Goal: Task Accomplishment & Management: Use online tool/utility

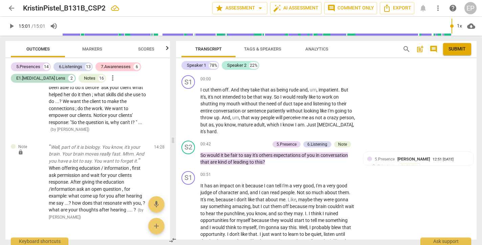
scroll to position [2163, 0]
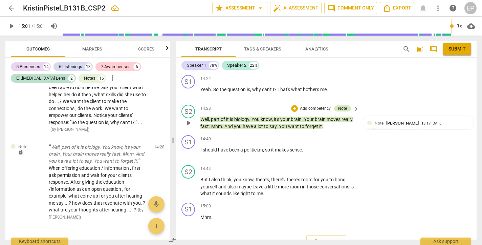
click at [344, 105] on div "Note" at bounding box center [342, 108] width 9 height 6
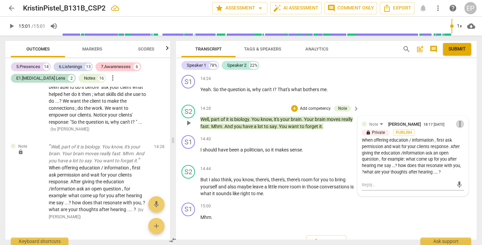
click at [456, 120] on span "more_vert" at bounding box center [460, 124] width 8 height 8
click at [460, 116] on li "Edit" at bounding box center [464, 117] width 23 height 13
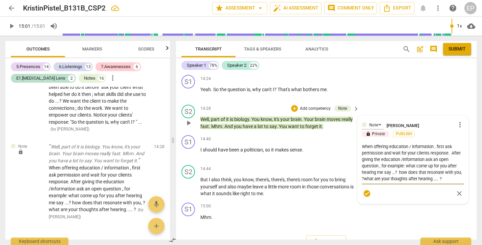
click at [383, 146] on textarea "When offering education / information , first ask permission and wait for your …" at bounding box center [413, 162] width 102 height 39
type textarea "When offering education / information , first ask permission ;and wait for your…"
type textarea "When offering education / information , first ask permission ;an wait for your …"
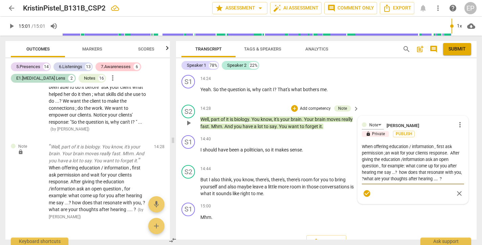
type textarea "When offering education / information , first ask permission ;a wait for your c…"
type textarea "When offering education / information , first ask permission ; wait for your cl…"
type textarea "When offering education / information , first ask permission ;t wait for your c…"
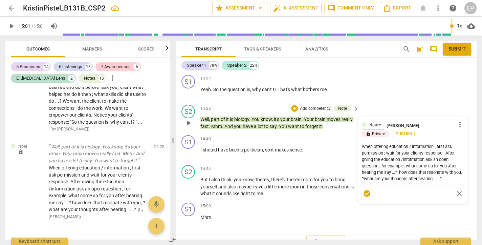
type textarea "When offering education / information , first ask permission ;t wait for your c…"
type textarea "When offering education / information , first ask permission ;th wait for your …"
type textarea "When offering education / information , first ask permission ;the wait for your…"
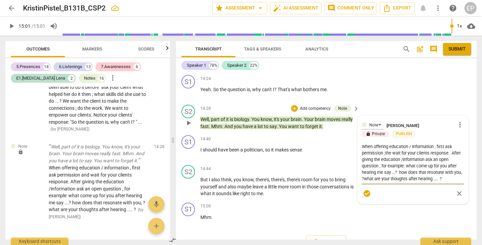
type textarea "When offering education / information , first ask permission ;then wait for you…"
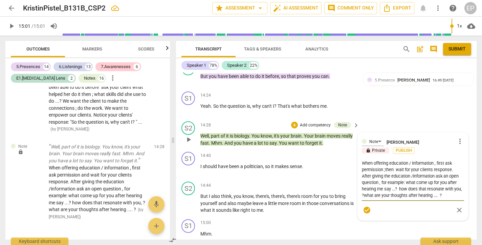
scroll to position [2145, 0]
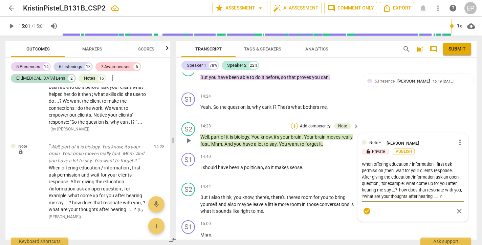
type textarea "When offering education / information , first ask permission ;then wait for you…"
click at [293, 123] on div "+" at bounding box center [294, 126] width 7 height 7
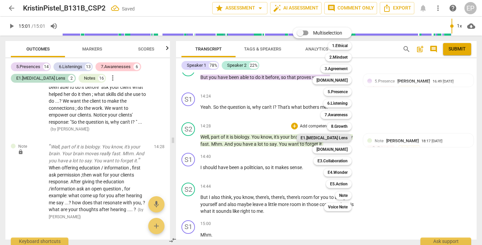
click at [336, 136] on b "E1.[MEDICAL_DATA] Lens" at bounding box center [324, 138] width 47 height 8
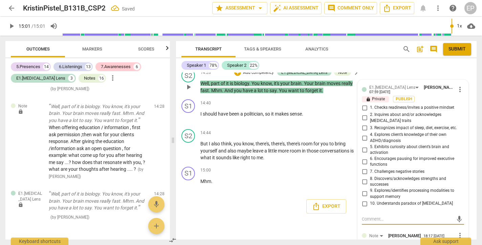
scroll to position [2197, 0]
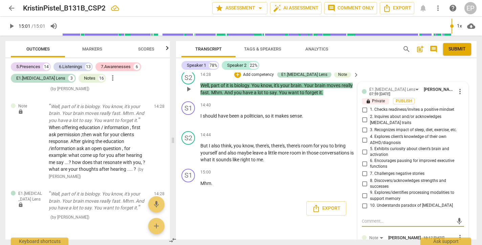
click at [363, 201] on input "10. Understands paradox of [MEDICAL_DATA]" at bounding box center [364, 205] width 11 height 8
checkbox input "true"
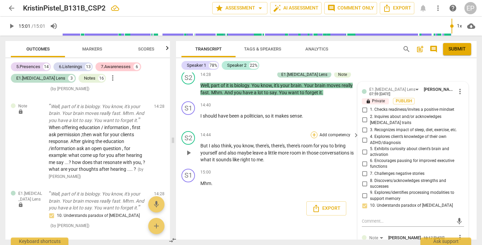
click at [312, 131] on div "+" at bounding box center [314, 134] width 7 height 7
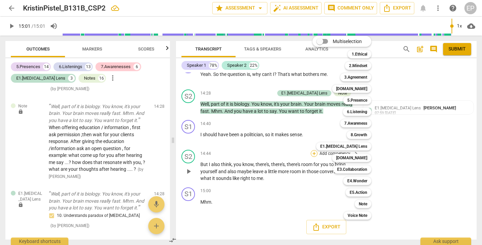
scroll to position [2170, 0]
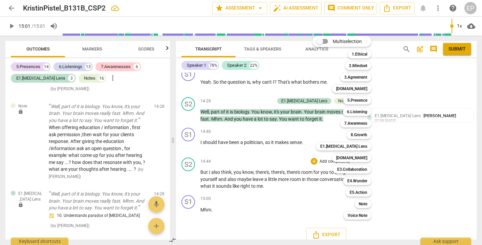
click at [282, 90] on div at bounding box center [241, 122] width 482 height 245
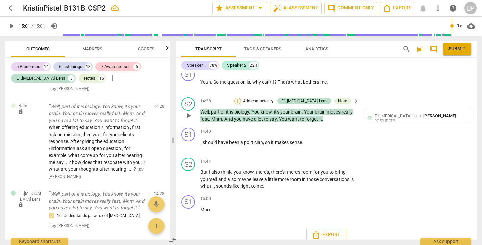
click at [241, 97] on div "+" at bounding box center [237, 100] width 7 height 7
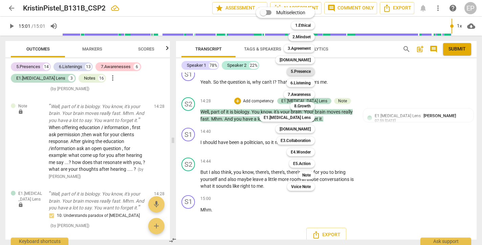
click at [304, 70] on b "5.Presence" at bounding box center [301, 71] width 20 height 8
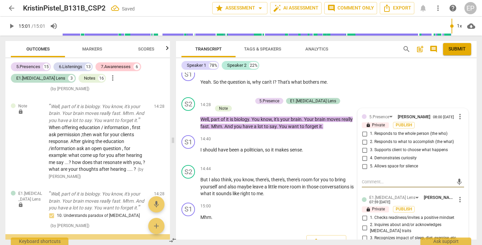
scroll to position [2794, 0]
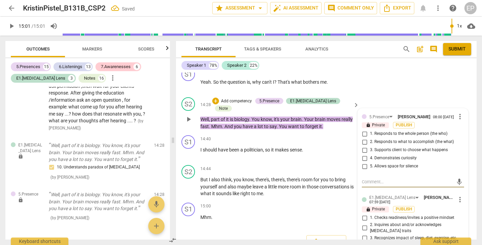
click at [363, 138] on input "2. Responds to what to accomplish (the what)" at bounding box center [364, 142] width 11 height 8
checkbox input "true"
click at [219, 97] on div "+" at bounding box center [215, 100] width 7 height 7
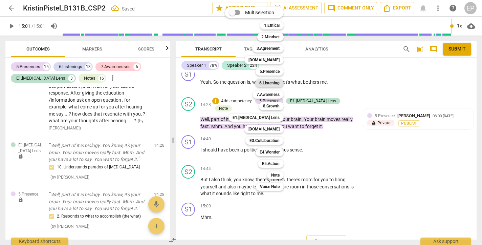
click at [272, 81] on b "6.Listening" at bounding box center [269, 83] width 20 height 8
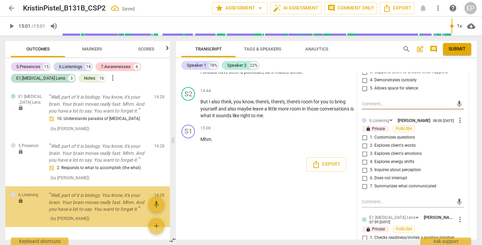
scroll to position [2272, 0]
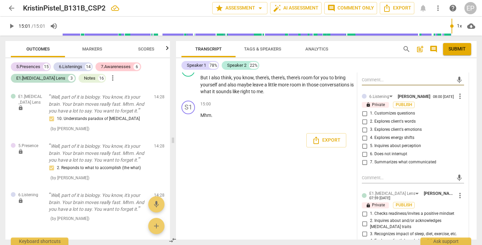
click at [456, 93] on span "more_vert" at bounding box center [460, 96] width 8 height 8
click at [459, 105] on li "Delete" at bounding box center [464, 105] width 23 height 13
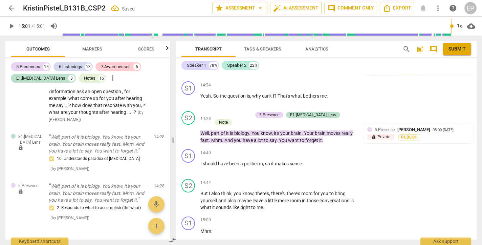
scroll to position [2158, 0]
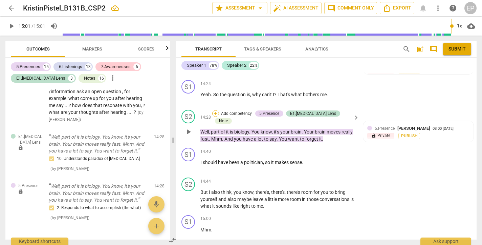
click at [219, 110] on div "+" at bounding box center [215, 113] width 7 height 7
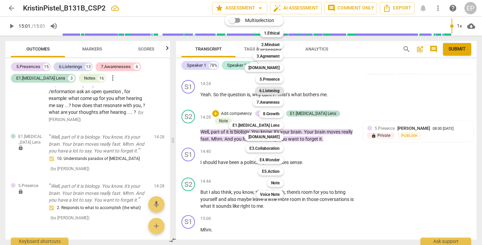
click at [274, 89] on b "6.Listening" at bounding box center [269, 91] width 20 height 8
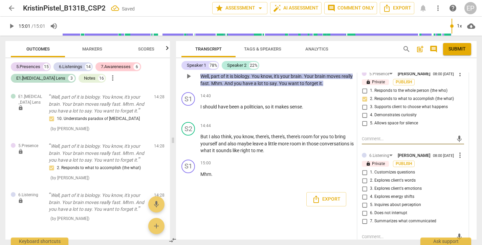
scroll to position [2213, 0]
click at [458, 151] on span "more_vert" at bounding box center [460, 155] width 8 height 8
click at [461, 163] on li "Delete" at bounding box center [464, 163] width 23 height 13
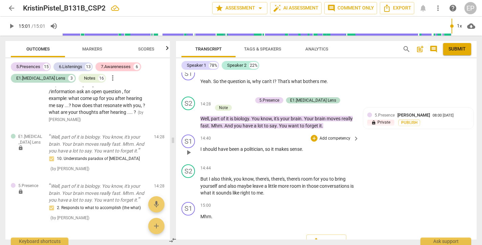
scroll to position [2170, 0]
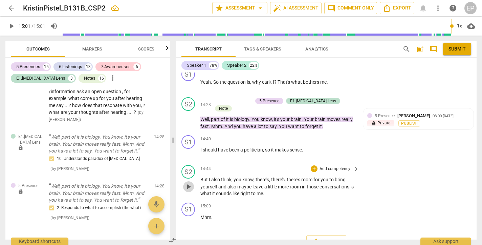
click at [189, 182] on span "play_arrow" at bounding box center [188, 186] width 8 height 8
click at [189, 182] on span "pause" at bounding box center [188, 186] width 8 height 8
type input "886"
click at [312, 165] on div "+" at bounding box center [314, 168] width 7 height 7
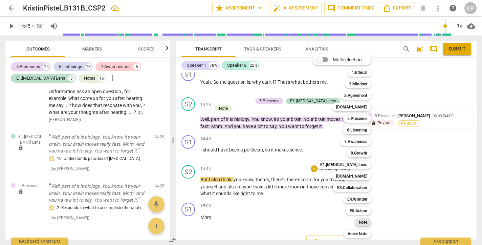
click at [364, 219] on b "Note" at bounding box center [363, 222] width 8 height 8
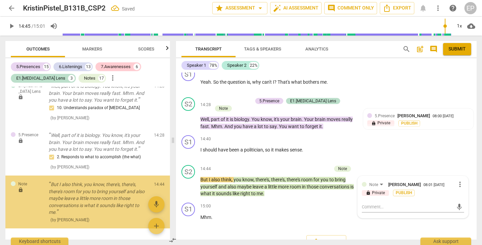
scroll to position [2855, 0]
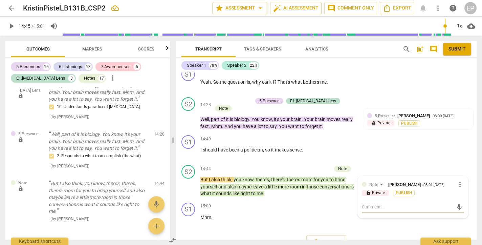
type textarea "I"
type textarea "It"
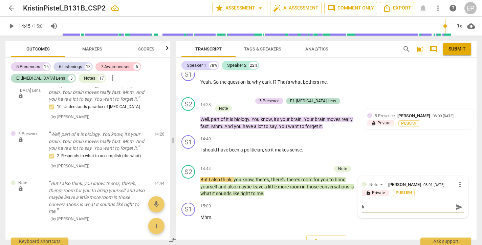
type textarea "It"
type textarea "It i"
type textarea "It is"
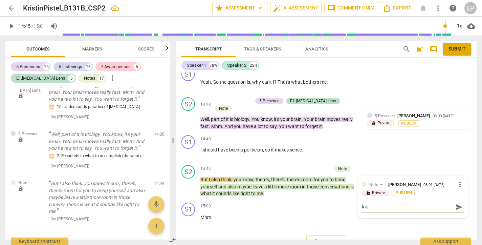
type textarea "It is"
type textarea "It is n"
type textarea "It is ne"
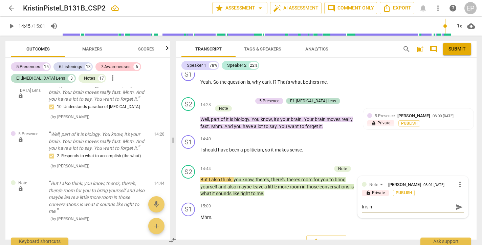
type textarea "It is ne"
type textarea "It is nev"
type textarea "It is neve"
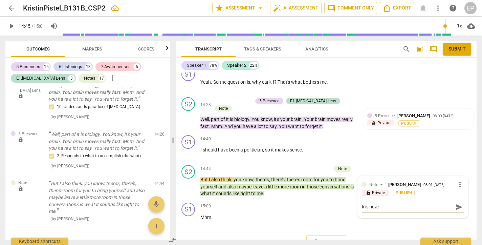
type textarea "It is never"
type textarea "It is never a"
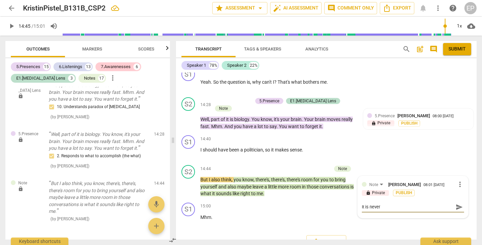
type textarea "It is never a"
type textarea "It is never ab"
type textarea "It is never abo"
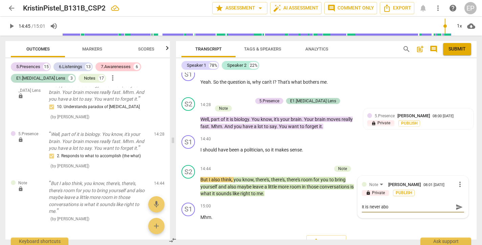
type textarea "It is never abou"
type textarea "It is never about"
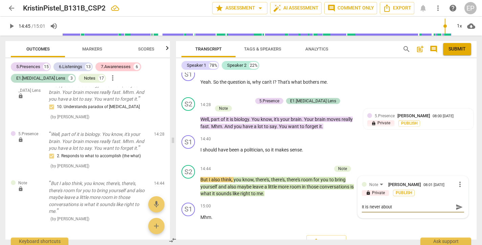
type textarea "It is never about"
type textarea "It is never about w"
type textarea "It is never about wh"
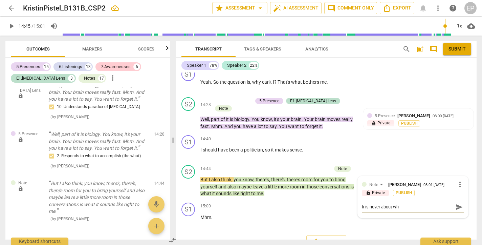
type textarea "It is never about wha"
type textarea "It is never about what"
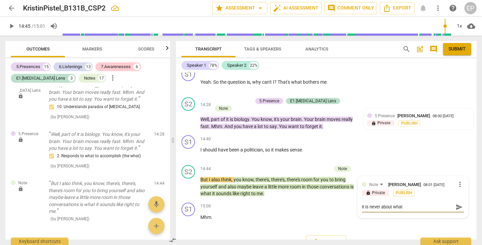
type textarea "It is never about what"
type textarea "It is never about what t"
type textarea "It is never about what th"
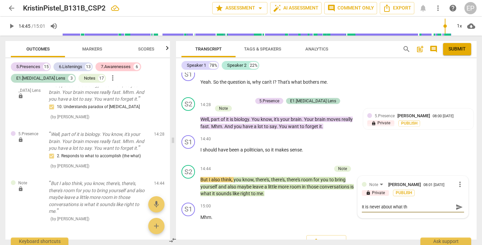
type textarea "It is never about what the"
type textarea "It is never about what the c"
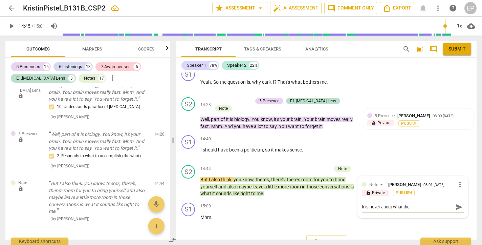
type textarea "It is never about what the c"
type textarea "It is never about what the co"
type textarea "It is never about what the coa"
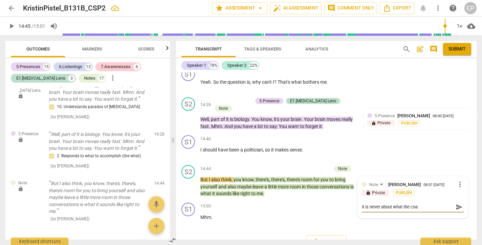
type textarea "It is never about what the coac"
type textarea "It is never about what the coach"
type textarea "It is never about what the coachi"
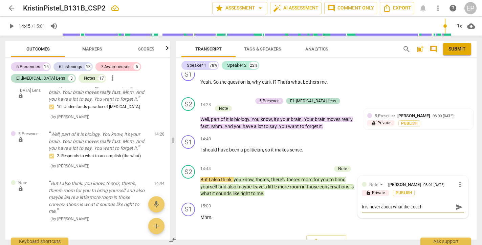
type textarea "It is never about what the coachi"
type textarea "It is never about what the coach"
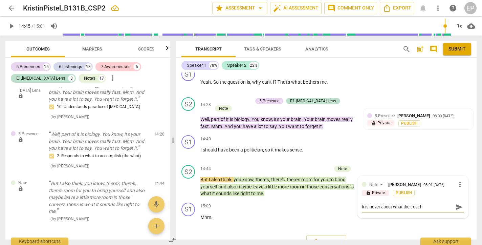
type textarea "It is never about what the coach t"
type textarea "It is never about what the coach th"
type textarea "It is never about what the coach thi"
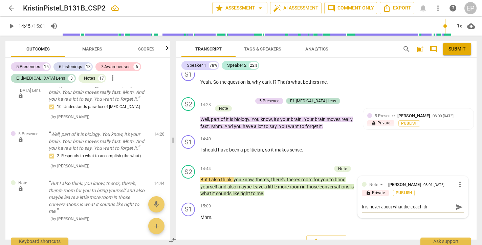
type textarea "It is never about what the coach thi"
type textarea "It is never about what the coach thin"
type textarea "It is never about what the coach think"
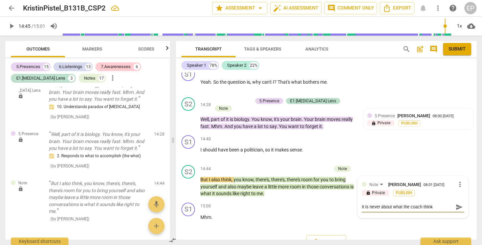
type textarea "It is never about what the coach thinks"
type textarea "It is never about what the coach thinks."
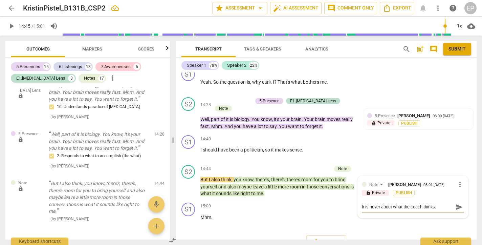
type textarea "It is never about what the coach thinks."
type textarea "It is never about what the coach thinks. H"
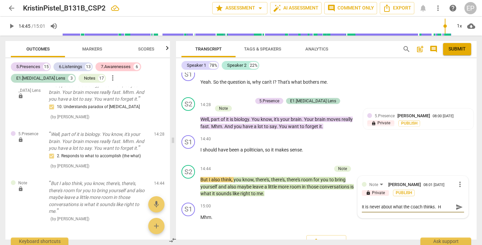
type textarea "It is never about what the coach thinks. Ho"
type textarea "It is never about what the coach thinks. How"
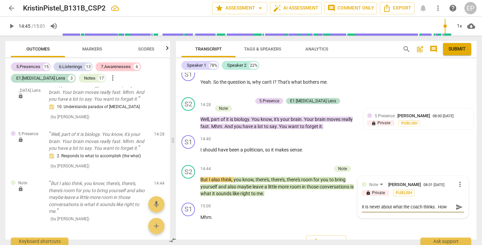
type textarea "It is never about what the coach thinks. How"
type textarea "It is never about what the coach thinks. How m"
type textarea "It is never about what the coach thinks. How mi"
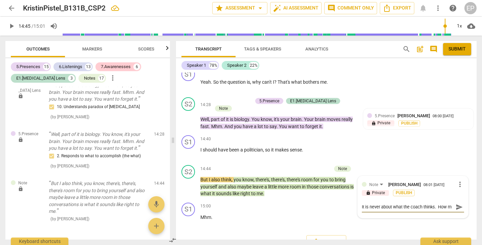
type textarea "It is never about what the coach thinks. How mi"
type textarea "It is never about what the coach thinks. How mig"
type textarea "It is never about what the coach thinks. How migh"
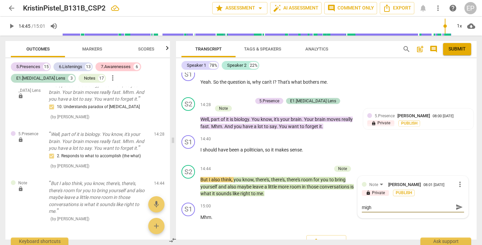
type textarea "It is never about what the coach thinks. How might"
type textarea "It is never about what the coach thinks. How might y"
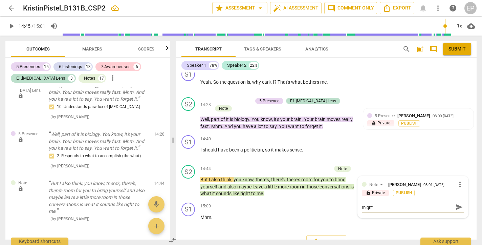
type textarea "It is never about what the coach thinks. How might y"
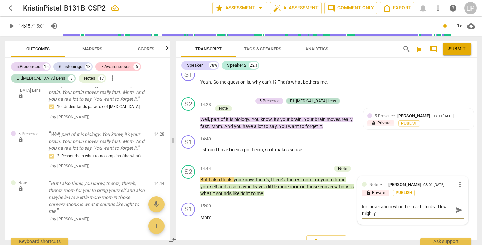
type textarea "It is never about what the coach thinks. How might yo"
type textarea "It is never about what the coach thinks. How might you"
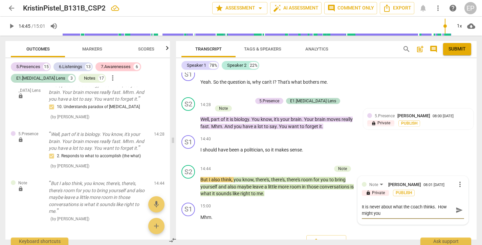
type textarea "It is never about what the coach thinks. How might you"
type textarea "It is never about what the coach thinks. How might you a"
type textarea "It is never about what the coach thinks. How might you as"
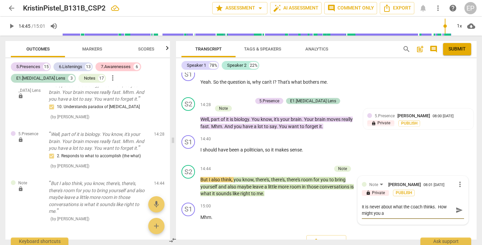
type textarea "It is never about what the coach thinks. How might you as"
type textarea "It is never about what the coach thinks. How might you ask"
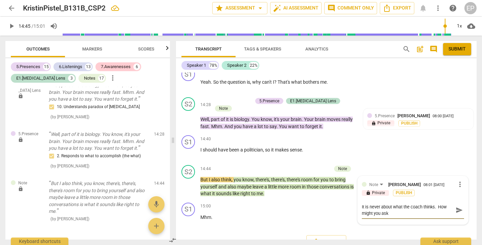
type textarea "It is never about what the coach thinks. How might you ask t"
type textarea "It is never about what the coach thinks. How might you ask th"
type textarea "It is never about what the coach thinks. How might you ask thi"
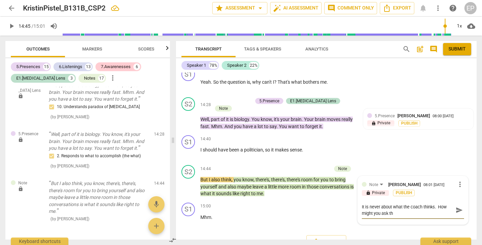
type textarea "It is never about what the coach thinks. How might you ask thi"
type textarea "It is never about what the coach thinks. How might you ask this"
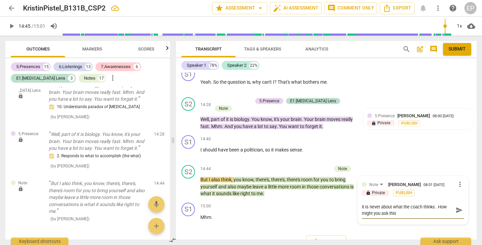
type textarea "It is never about what the coach thinks. How might you ask this a"
type textarea "It is never about what the coach thinks. How might you ask this as"
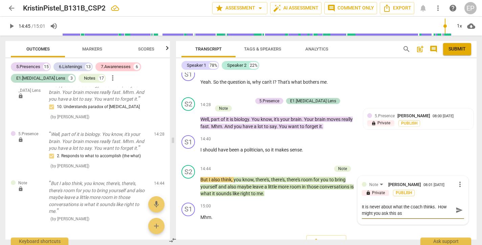
type textarea "It is never about what the coach thinks. How might you ask this as"
type textarea "It is never about what the coach thinks. How might you ask this as a"
type textarea "It is never about what the coach thinks. How might you ask this as an"
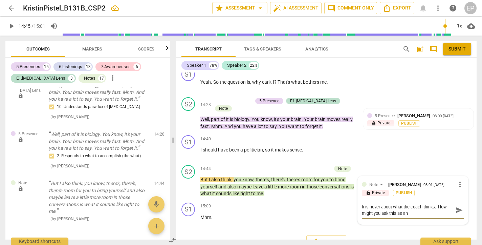
type textarea "It is never about what the coach thinks. How might you ask this as an"
type textarea "It is never about what the coach thinks. How might you ask this as an o"
type textarea "It is never about what the coach thinks. How might you ask this as an op"
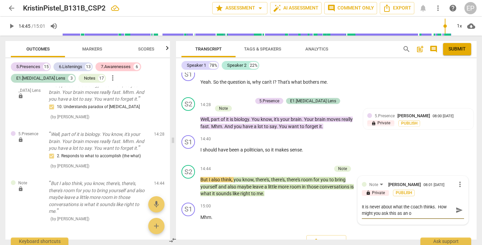
type textarea "It is never about what the coach thinks. How might you ask this as an op"
type textarea "It is never about what the coach thinks. How might you ask this as an ope"
type textarea "It is never about what the coach thinks. How might you ask this as an open"
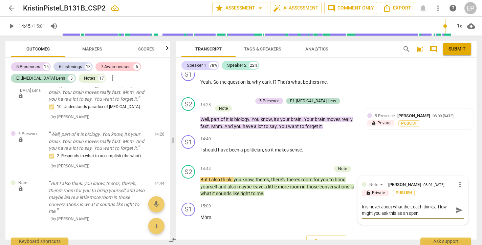
type textarea "It is never about what the coach thinks. How might you ask this as an open"
type textarea "It is never about what the coach thinks. How might you ask this as an open q"
type textarea "It is never about what the coach thinks. How might you ask this as an open qu"
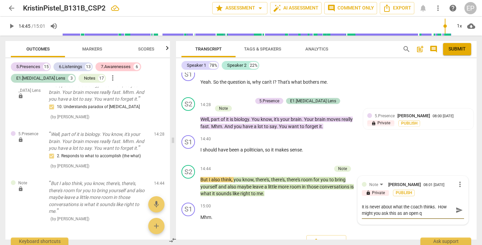
type textarea "It is never about what the coach thinks. How might you ask this as an open qu"
type textarea "It is never about what the coach thinks. How might you ask this as an open que"
type textarea "It is never about what the coach thinks. How might you ask this as an open ques"
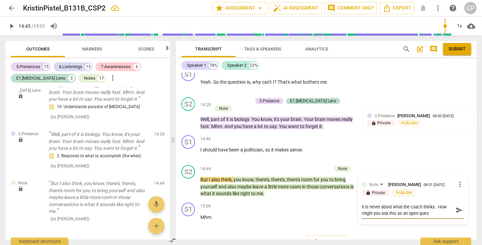
type textarea "It is never about what the coach thinks. How might you ask this as an open quest"
type textarea "It is never about what the coach thinks. How might you ask this as an open ques…"
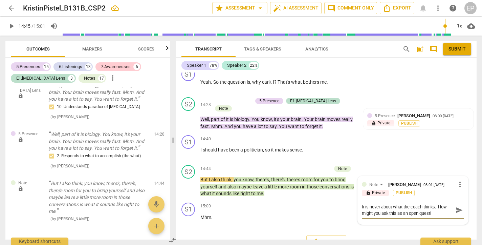
type textarea "It is never about what the coach thinks. How might you ask this as an open ques…"
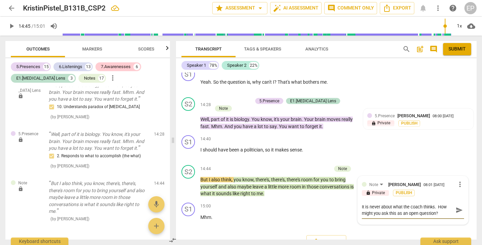
type textarea "It is never about what the coach thinks. How might you ask this as an open ques…"
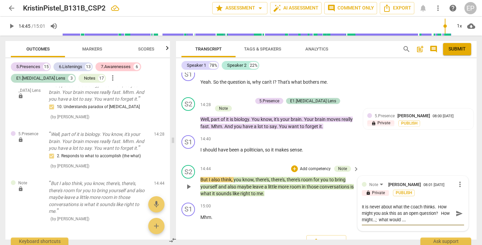
click at [440, 203] on textarea "It is never about what the coach thinks. How might you ask this as an open ques…" at bounding box center [407, 212] width 91 height 19
click at [442, 205] on textarea "It is never about what the coach thinks. How might you ask this as an open ques…" at bounding box center [407, 212] width 91 height 19
click at [378, 212] on textarea "It is never about what the coach thinks. How might you ask this as an open ques…" at bounding box center [407, 222] width 91 height 39
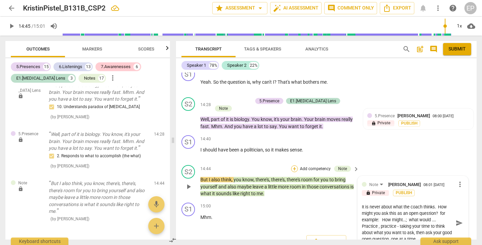
click at [293, 165] on div "+" at bounding box center [294, 168] width 7 height 7
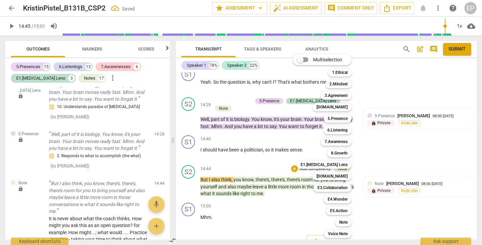
click at [285, 202] on div at bounding box center [241, 122] width 482 height 245
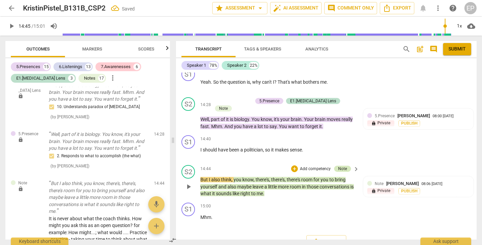
click at [341, 166] on div "Note" at bounding box center [342, 169] width 9 height 6
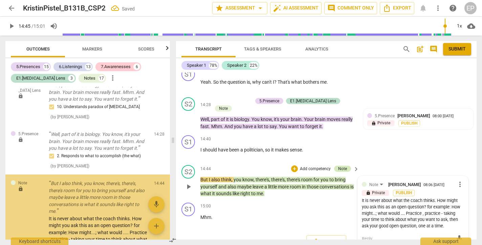
scroll to position [2891, 0]
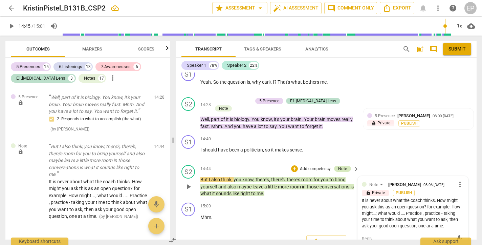
click at [340, 166] on div "Note" at bounding box center [342, 169] width 9 height 6
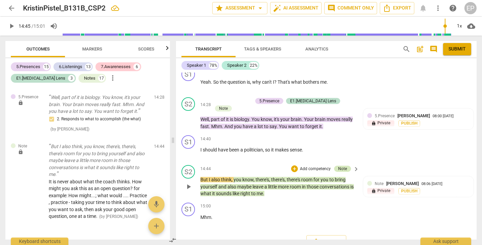
click at [340, 166] on div "Note" at bounding box center [342, 169] width 9 height 6
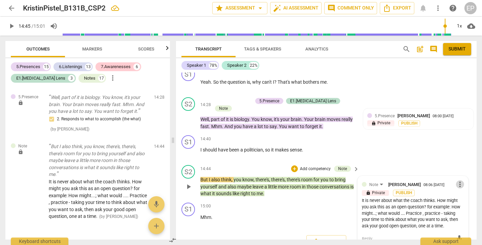
click at [456, 180] on span "more_vert" at bounding box center [460, 184] width 8 height 8
click at [462, 167] on li "Edit" at bounding box center [464, 169] width 23 height 13
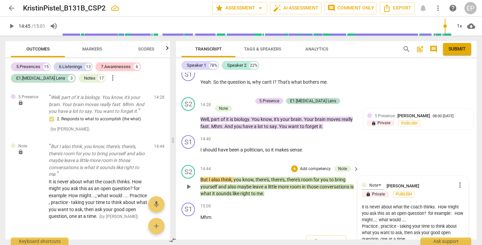
click at [415, 226] on textarea "It is never about what the coach thinks. How might you ask this as an open ques…" at bounding box center [413, 222] width 102 height 39
click at [294, 165] on div "+" at bounding box center [294, 168] width 7 height 7
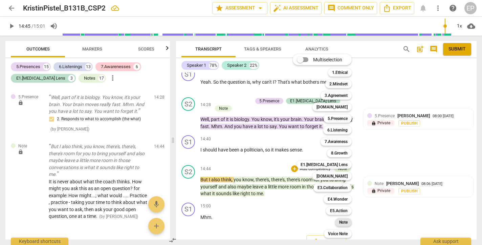
click at [345, 222] on b "Note" at bounding box center [343, 222] width 8 height 8
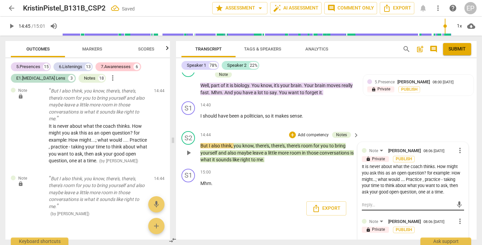
scroll to position [2204, 0]
click at [365, 241] on textarea at bounding box center [407, 244] width 91 height 6
click at [380, 241] on textarea "In "getting a full agreement" at bounding box center [407, 244] width 91 height 6
click at [418, 241] on textarea "In "getting" a full agreement" at bounding box center [407, 244] width 91 height 6
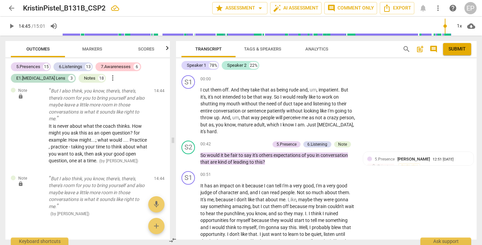
scroll to position [0, 0]
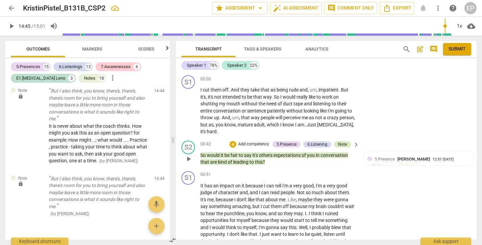
click at [343, 142] on div "Note" at bounding box center [342, 144] width 9 height 6
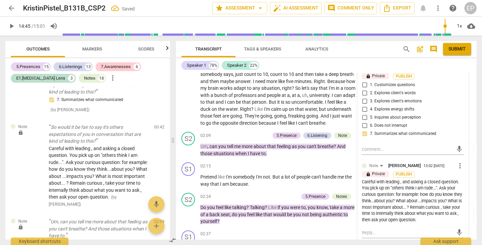
scroll to position [190, 0]
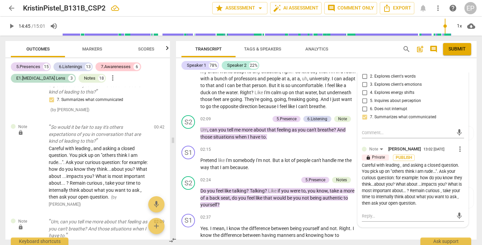
click at [458, 150] on span "more_vert" at bounding box center [460, 149] width 8 height 8
click at [458, 150] on li "Edit" at bounding box center [464, 152] width 23 height 13
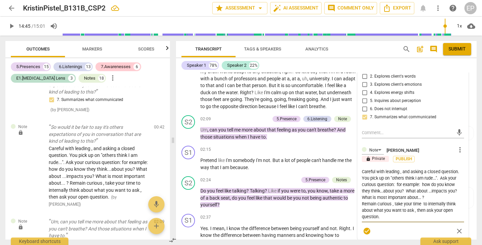
click at [429, 200] on textarea "Careful with leading , and asking a closed question. You pick up on "others thi…" at bounding box center [413, 193] width 102 height 51
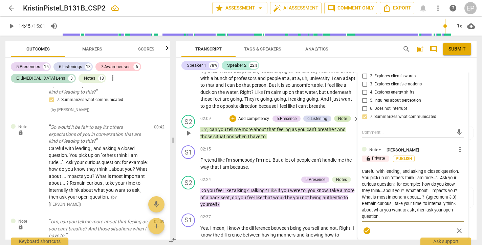
click at [341, 121] on div "Note" at bounding box center [342, 118] width 9 height 6
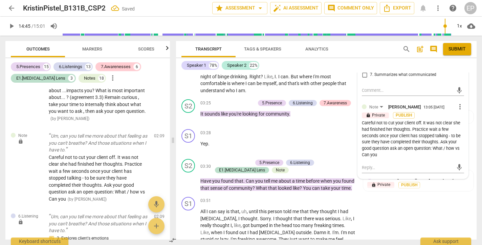
scroll to position [398, 0]
click at [457, 110] on span "more_vert" at bounding box center [460, 106] width 8 height 8
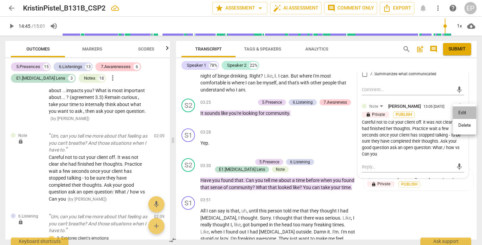
click at [457, 112] on li "Edit" at bounding box center [464, 112] width 23 height 13
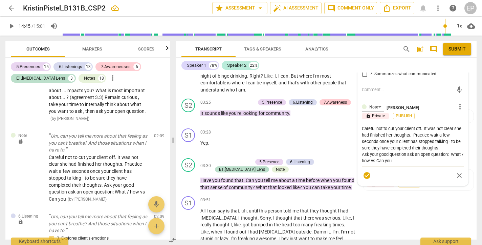
click at [419, 161] on textarea "Careful not to cut your client off. It was not clear she had finished her thoug…" at bounding box center [413, 144] width 102 height 39
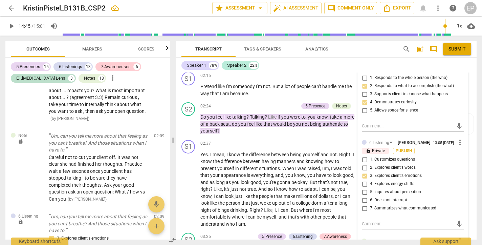
scroll to position [263, 0]
click at [290, 136] on div "S2 play_arrow pause 02:24 + Add competency 5.Presence Notes keyboard_arrow_righ…" at bounding box center [326, 119] width 301 height 38
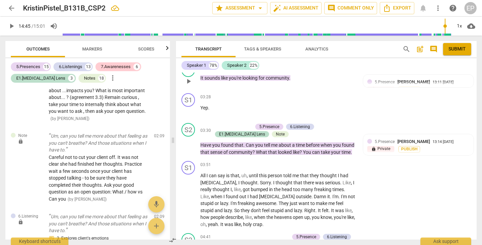
scroll to position [435, 0]
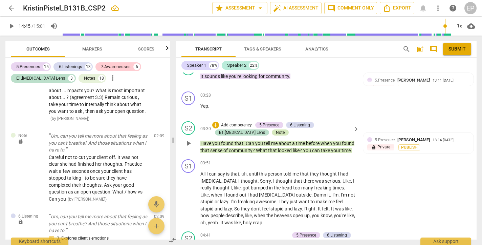
click at [276, 131] on div "Note" at bounding box center [280, 132] width 9 height 6
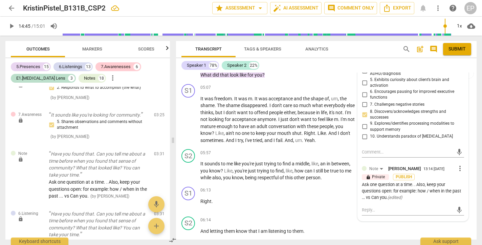
scroll to position [736, 0]
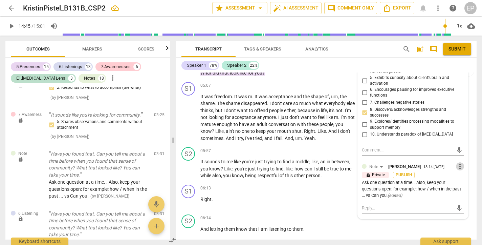
click at [459, 165] on span "more_vert" at bounding box center [460, 166] width 8 height 8
click at [463, 166] on li "Edit" at bounding box center [464, 167] width 23 height 13
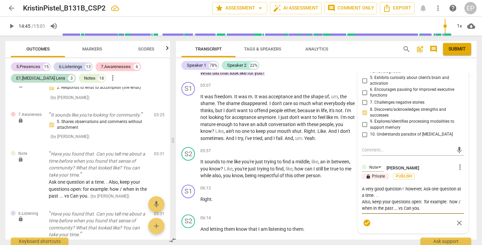
scroll to position [723, 0]
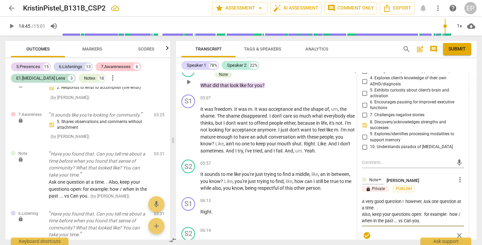
click at [327, 70] on div "7.Awareness" at bounding box center [332, 67] width 23 height 6
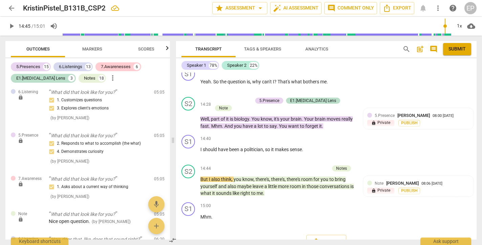
scroll to position [2170, 0]
click at [323, 203] on p "Add competency" at bounding box center [335, 206] width 32 height 6
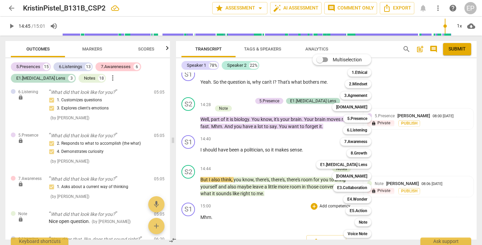
click at [340, 153] on div "Multiselection m 1.Ethical 1 2.Mindset 2 3.Agreement 3 [DOMAIN_NAME] 4 5.Presen…" at bounding box center [347, 145] width 74 height 187
click at [299, 146] on div at bounding box center [241, 122] width 482 height 245
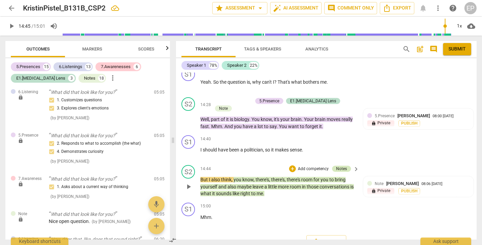
click at [339, 166] on div "Notes" at bounding box center [341, 169] width 11 height 6
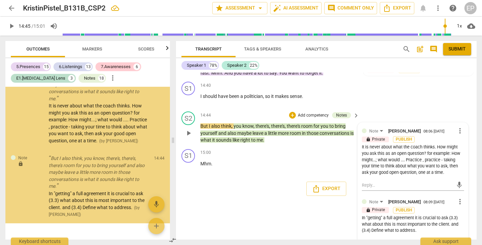
scroll to position [2222, 0]
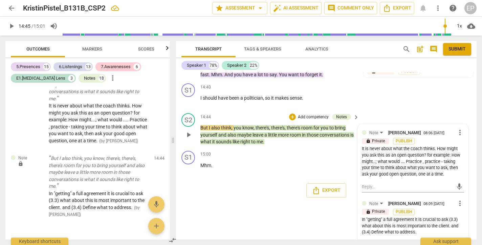
click at [419, 216] on div "In "getting" a full agreement it is crucial to ask (3.3) what about this is mos…" at bounding box center [413, 225] width 102 height 19
click at [457, 199] on span "more_vert" at bounding box center [460, 203] width 8 height 8
click at [459, 186] on li "Edit" at bounding box center [464, 187] width 23 height 13
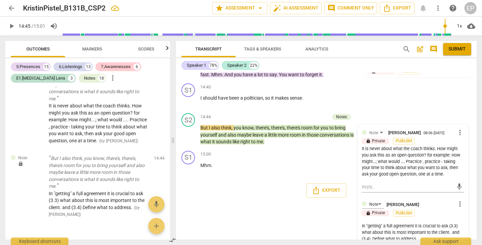
scroll to position [2218, 0]
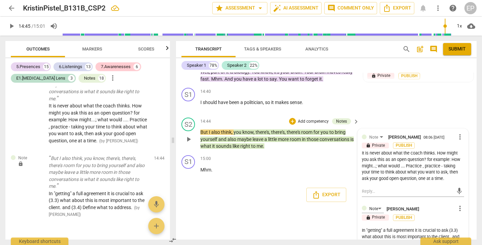
click at [424, 227] on textarea "In "getting" a full agreement it is crucial to ask (3.3) what about this is mos…" at bounding box center [413, 236] width 102 height 19
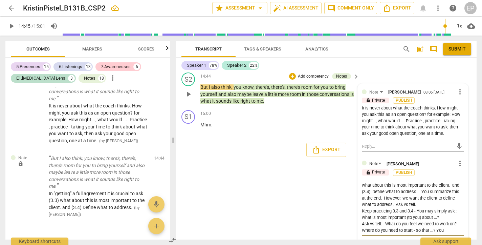
scroll to position [6, 0]
click at [384, 207] on textarea "In "getting" a full agreement it is crucial to ask (3.3) what about this is mos…" at bounding box center [413, 207] width 102 height 51
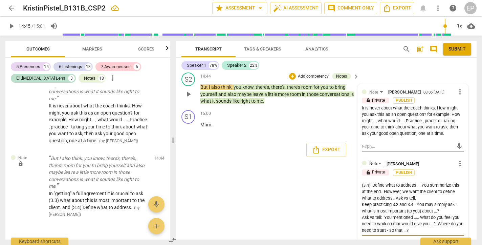
scroll to position [13, 0]
click at [431, 200] on textarea "In "getting" a full agreement it is crucial to ask (3.3) what about this is mos…" at bounding box center [413, 207] width 102 height 51
click at [383, 207] on textarea "In "getting" a full agreement it is crucial to ask (3.3) what about this is mos…" at bounding box center [413, 207] width 102 height 51
click at [416, 189] on textarea "In "getting" a full agreement it is crucial to ask (3.3) what about this is mos…" at bounding box center [413, 207] width 102 height 51
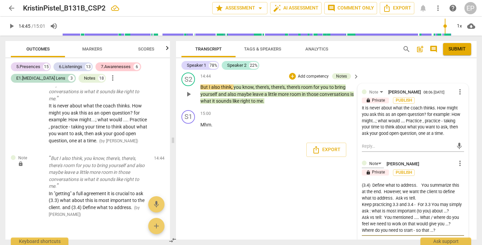
scroll to position [19, 0]
click at [362, 200] on textarea "In "getting" a full agreement it is crucial to ask (3.3) what about this is mos…" at bounding box center [413, 207] width 102 height 51
click at [405, 207] on textarea "In "getting" a full agreement it is crucial to ask (3.3) what about this is mos…" at bounding box center [413, 207] width 102 height 51
click at [444, 208] on textarea "In "getting" a full agreement it is crucial to ask (3.3) what about this is mos…" at bounding box center [413, 207] width 102 height 51
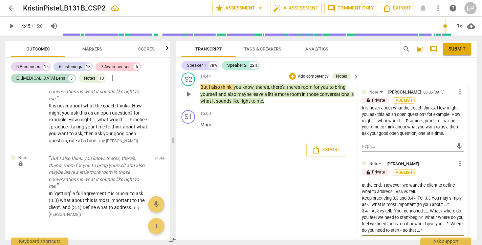
scroll to position [26, 0]
click at [413, 209] on textarea "In "getting" a full agreement it is crucial to ask (3.3) what about this is mos…" at bounding box center [413, 207] width 102 height 51
click at [367, 214] on textarea "In "getting" a full agreement it is crucial to ask (3.3) what about this is mos…" at bounding box center [413, 207] width 102 height 51
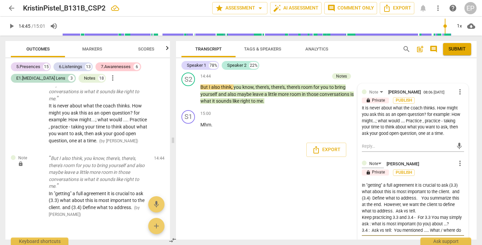
click at [10, 7] on span "arrow_back" at bounding box center [11, 8] width 8 height 8
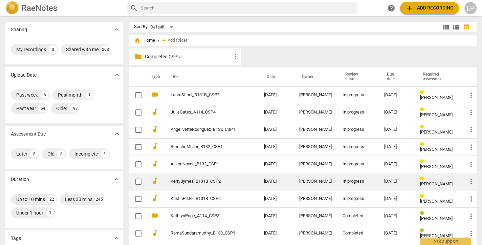
click at [313, 180] on div "[PERSON_NAME]" at bounding box center [315, 181] width 32 height 5
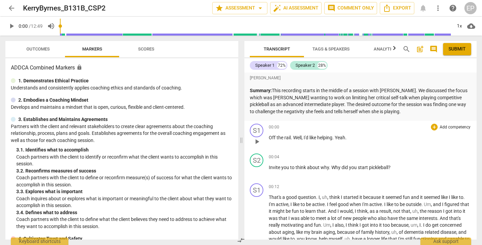
click at [256, 140] on span "play_arrow" at bounding box center [257, 141] width 8 height 8
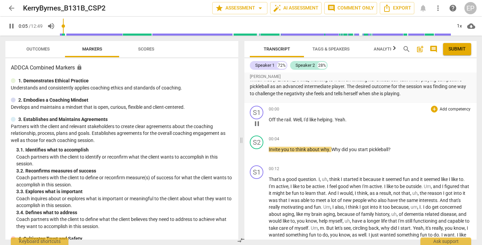
scroll to position [18, 0]
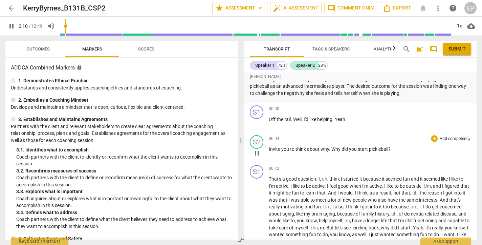
click at [257, 153] on span "pause" at bounding box center [257, 153] width 8 height 8
click at [432, 138] on div "+" at bounding box center [434, 138] width 7 height 7
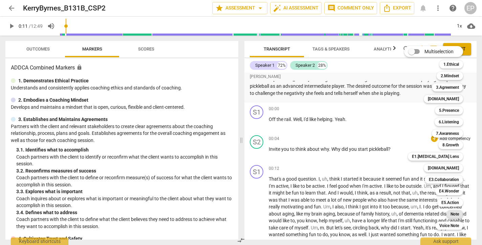
click at [454, 213] on b "Note" at bounding box center [455, 214] width 8 height 8
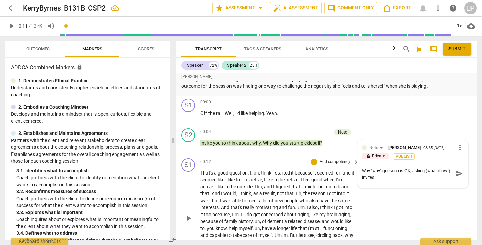
scroll to position [0, 0]
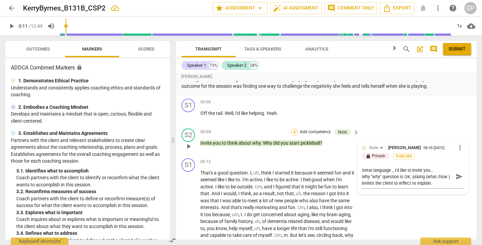
click at [293, 131] on div "+" at bounding box center [294, 132] width 7 height 7
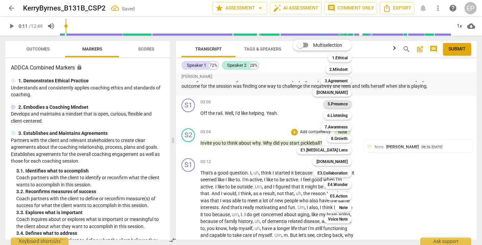
click at [342, 103] on b "5.Presence" at bounding box center [338, 104] width 20 height 8
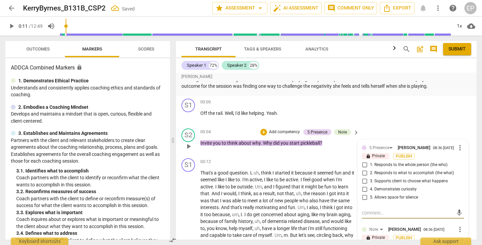
click at [363, 174] on input "2. Responds to what to accomplish (the what)" at bounding box center [364, 173] width 11 height 8
click at [363, 189] on input "4. Demonstrates curiosity" at bounding box center [364, 189] width 11 height 8
click at [261, 132] on div "+" at bounding box center [263, 132] width 7 height 7
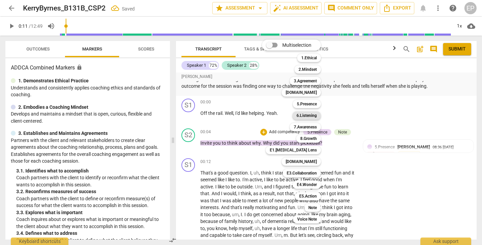
click at [306, 114] on b "6.Listening" at bounding box center [307, 115] width 20 height 8
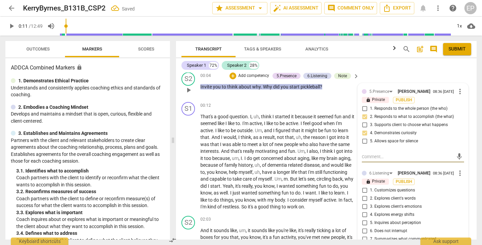
scroll to position [77, 0]
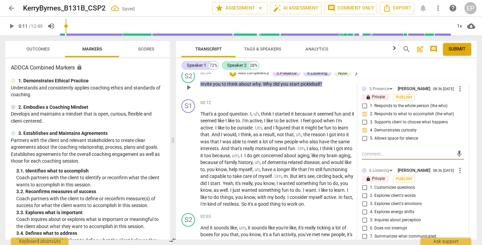
click at [363, 191] on input "1. Customizes questions" at bounding box center [364, 187] width 11 height 8
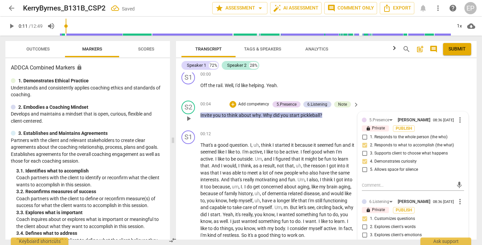
scroll to position [42, 0]
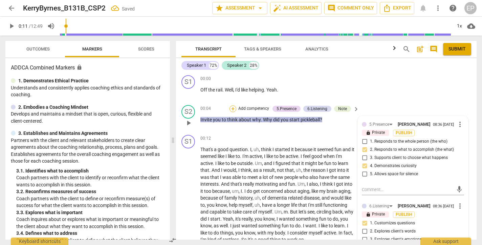
click at [232, 106] on div "+" at bounding box center [233, 108] width 7 height 7
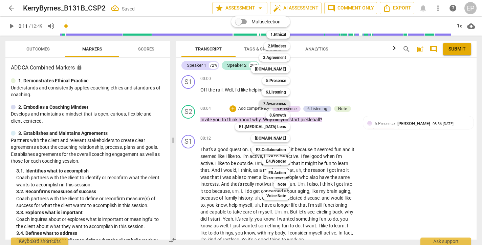
click at [274, 104] on b "7.Awareness" at bounding box center [274, 104] width 23 height 8
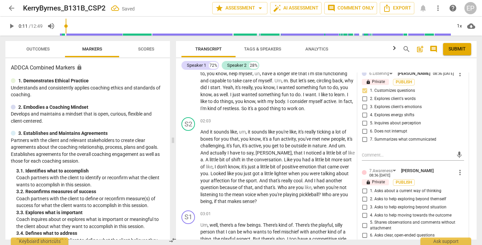
scroll to position [239, 0]
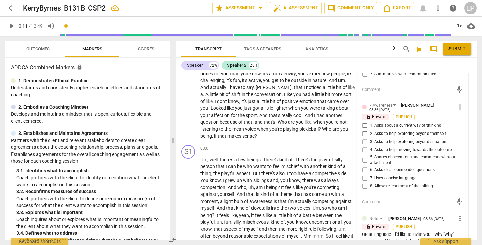
click at [364, 127] on input "1. Asks about a current way of thinking" at bounding box center [364, 126] width 11 height 8
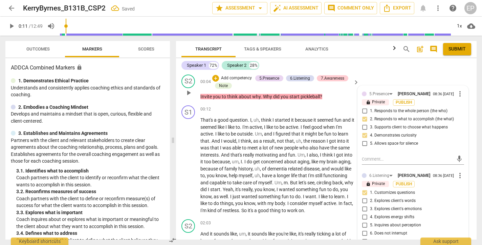
scroll to position [75, 0]
